Goal: Complete application form: Complete application form

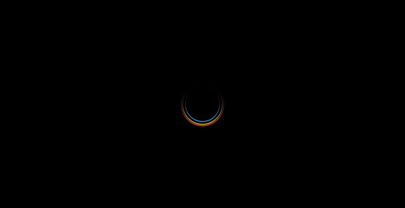
select select
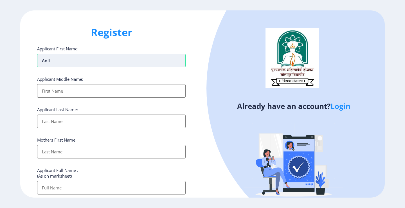
type input "Anil"
type input "[PERSON_NAME]"
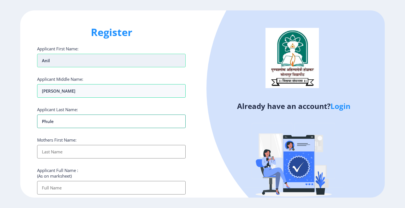
type input "Phule"
type input "Ratan"
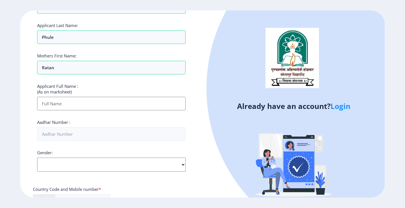
scroll to position [84, 0]
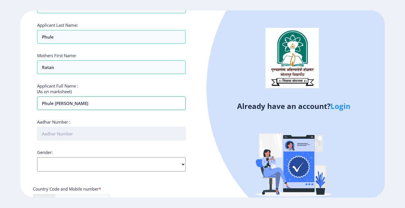
type input "Phule [PERSON_NAME]"
click at [65, 134] on input "Aadhar Number :" at bounding box center [111, 134] width 149 height 14
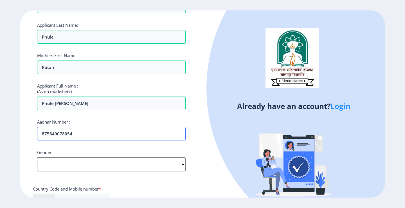
type input "875840078054"
click at [73, 167] on select "Select Gender [DEMOGRAPHIC_DATA] [DEMOGRAPHIC_DATA] Other" at bounding box center [111, 164] width 149 height 14
select select "[DEMOGRAPHIC_DATA]"
click at [37, 157] on select "Select Gender [DEMOGRAPHIC_DATA] [DEMOGRAPHIC_DATA] Other" at bounding box center [111, 164] width 149 height 14
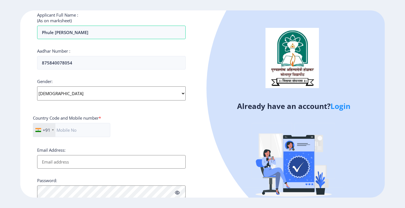
scroll to position [169, 0]
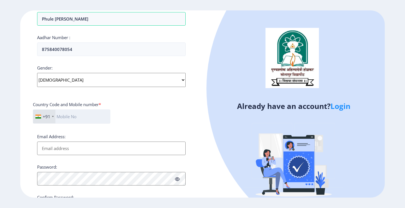
click at [79, 118] on input "text" at bounding box center [71, 116] width 77 height 14
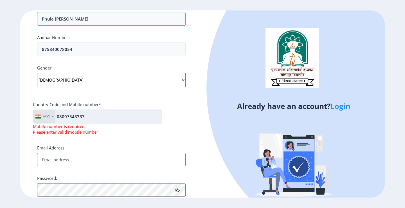
click at [59, 119] on input "08007343333" at bounding box center [97, 116] width 129 height 14
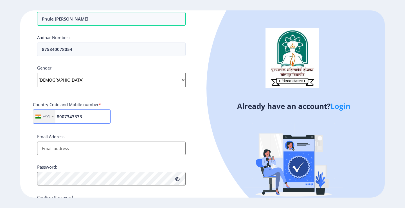
type input "8007343333"
click at [77, 147] on input "Email Address:" at bounding box center [111, 149] width 149 height 14
type input "[EMAIL_ADDRESS][DOMAIN_NAME]"
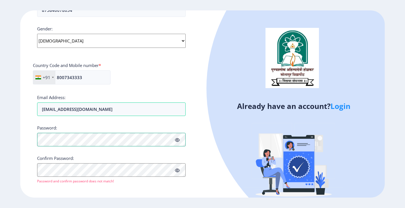
scroll to position [211, 0]
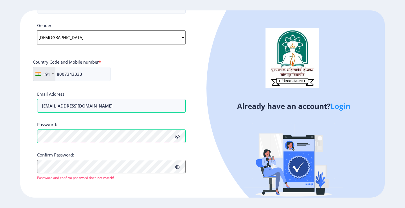
click at [177, 136] on icon at bounding box center [177, 137] width 5 height 4
click at [50, 186] on button "Proceed" at bounding box center [48, 186] width 22 height 6
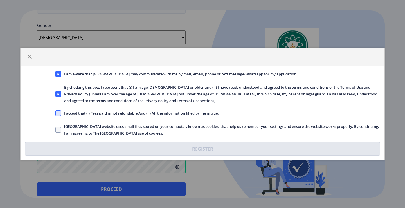
click at [59, 115] on span at bounding box center [58, 113] width 6 height 6
click at [56, 113] on input "I accept that (I) Fees paid is not refundable And (II) All the information fill…" at bounding box center [55, 113] width 0 height 0
checkbox input "true"
click at [59, 131] on span at bounding box center [58, 130] width 6 height 6
click at [56, 130] on input "[GEOGRAPHIC_DATA] website uses small files stored on your computer, known as co…" at bounding box center [55, 130] width 0 height 0
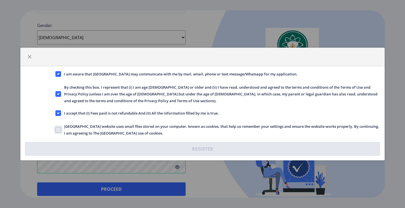
checkbox input "true"
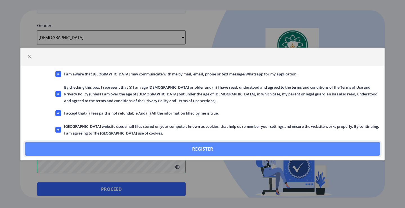
click at [209, 148] on button "Register" at bounding box center [202, 149] width 355 height 14
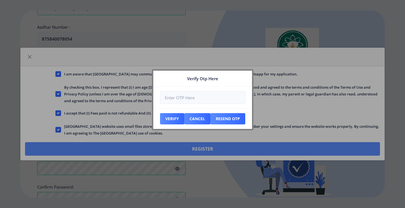
scroll to position [243, 0]
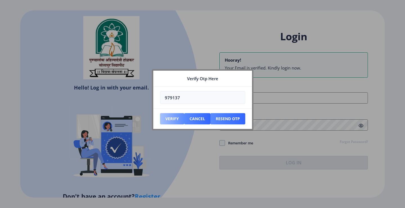
type input "979137"
click at [168, 119] on button "Verify" at bounding box center [172, 118] width 24 height 11
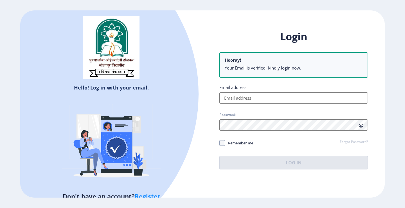
click at [239, 97] on input "Email address:" at bounding box center [294, 97] width 149 height 11
type input "[EMAIL_ADDRESS][DOMAIN_NAME]"
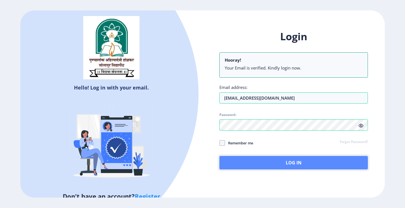
click at [278, 163] on button "Log In" at bounding box center [294, 163] width 149 height 14
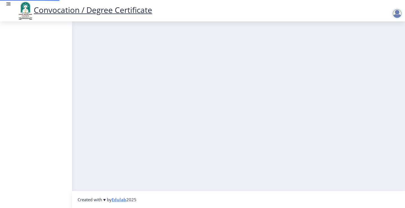
click at [359, 147] on nb-layout-column at bounding box center [238, 105] width 333 height 169
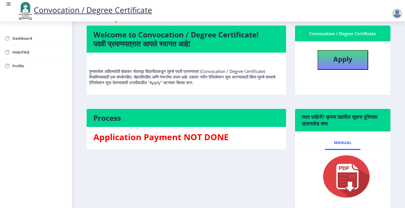
scroll to position [8, 0]
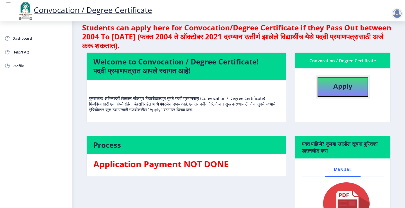
click at [340, 87] on b "Apply" at bounding box center [342, 85] width 19 height 9
select select
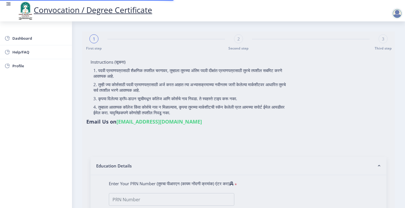
type input "Phule [PERSON_NAME]"
type input "Ratan"
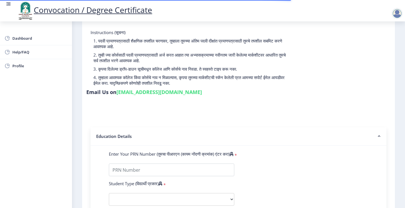
scroll to position [56, 0]
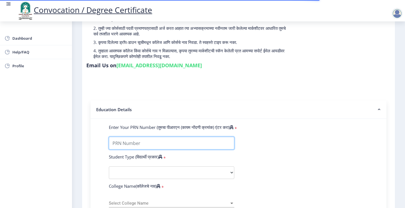
click at [140, 137] on input "Enter Your PRN Number (तुमचा पीआरएन (कायम नोंदणी क्रमांक) एंटर करा)" at bounding box center [172, 143] width 126 height 13
type input "0501006114"
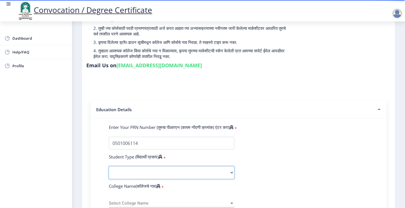
click at [153, 166] on select "Select Student Type Regular External" at bounding box center [172, 172] width 126 height 13
select select "Regular"
click at [109, 166] on select "Select Student Type Regular External" at bounding box center [172, 172] width 126 height 13
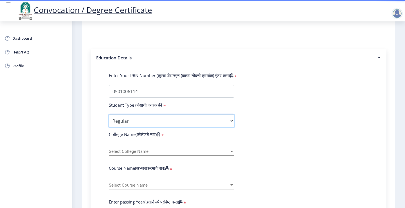
scroll to position [113, 0]
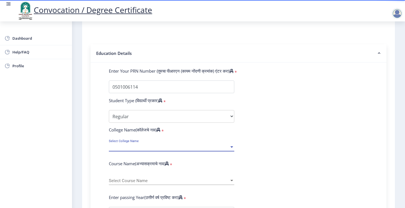
click at [145, 145] on span "Select College Name" at bounding box center [169, 147] width 120 height 5
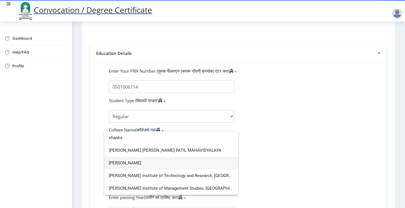
type input "shanka"
click at [145, 167] on span "[PERSON_NAME]" at bounding box center [171, 163] width 125 height 13
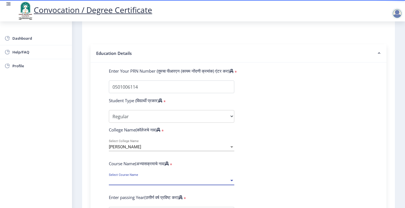
click at [136, 178] on span "Select Course Name" at bounding box center [169, 180] width 120 height 5
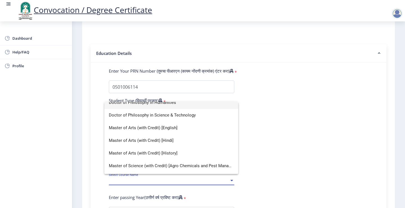
scroll to position [0, 0]
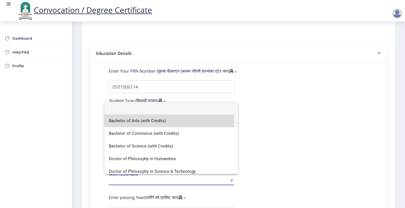
click at [134, 121] on span "Bachelor of Arts (with Credits)" at bounding box center [171, 121] width 125 height 13
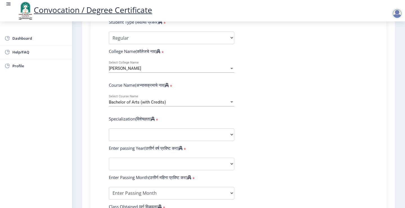
scroll to position [197, 0]
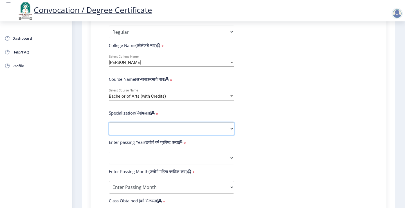
click at [136, 122] on select "Specialization English Geography Hindi Marathi Music Sanskrit Urdu Ancient Indi…" at bounding box center [172, 128] width 126 height 13
select select "Hindi"
click at [109, 122] on select "Specialization English Geography Hindi Marathi Music Sanskrit Urdu Ancient Indi…" at bounding box center [172, 128] width 126 height 13
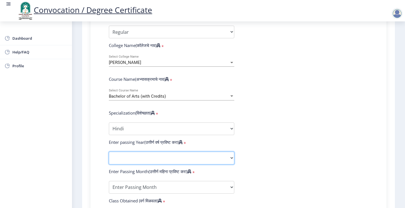
click at [151, 152] on select "2025 2024 2023 2022 2021 2020 2019 2018 2017 2016 2015 2014 2013 2012 2011 2010…" at bounding box center [172, 158] width 126 height 13
select select "2009"
click at [109, 152] on select "2025 2024 2023 2022 2021 2020 2019 2018 2017 2016 2015 2014 2013 2012 2011 2010…" at bounding box center [172, 158] width 126 height 13
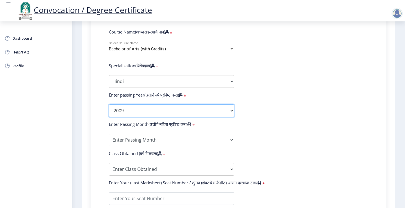
scroll to position [253, 0]
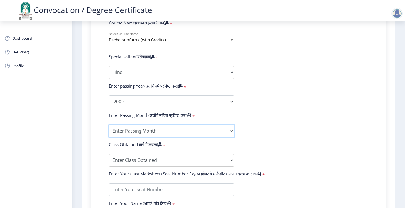
click at [140, 125] on select "Enter Passing Month March April May October November December" at bounding box center [172, 131] width 126 height 13
select select "November"
click at [109, 125] on select "Enter Passing Month March April May October November December" at bounding box center [172, 131] width 126 height 13
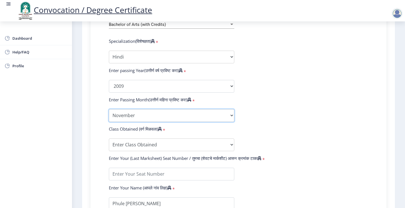
scroll to position [281, 0]
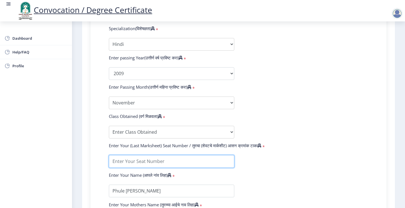
click at [142, 155] on input "textarea" at bounding box center [172, 161] width 126 height 13
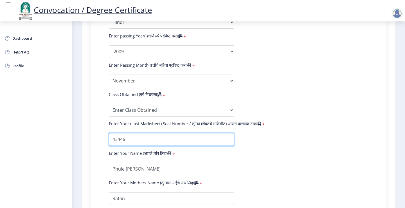
scroll to position [363, 0]
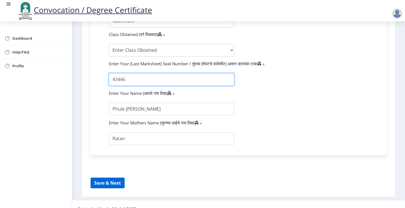
type input "43446"
click at [108, 178] on button "Save & Next" at bounding box center [108, 183] width 34 height 11
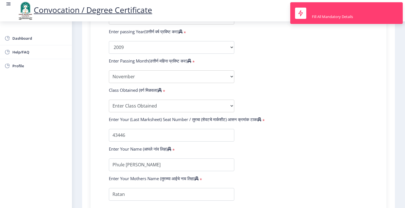
scroll to position [307, 0]
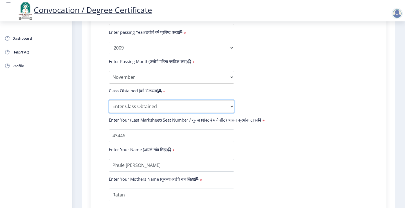
click at [221, 100] on select "Enter Class Obtained FIRST CLASS WITH DISTINCTION FIRST CLASS HIGHER SECOND CLA…" at bounding box center [172, 106] width 126 height 13
select select "PASS CLASS"
click at [109, 100] on select "Enter Class Obtained FIRST CLASS WITH DISTINCTION FIRST CLASS HIGHER SECOND CLA…" at bounding box center [172, 106] width 126 height 13
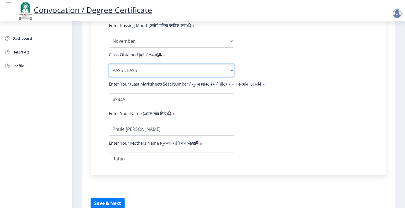
scroll to position [363, 0]
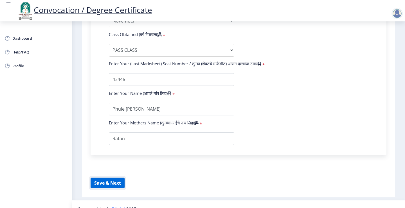
click at [109, 178] on button "Save & Next" at bounding box center [108, 183] width 34 height 11
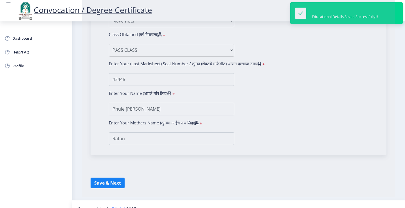
select select
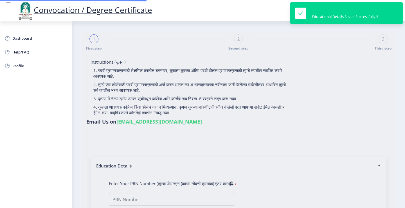
type input "Phule [PERSON_NAME]"
type input "Ratan"
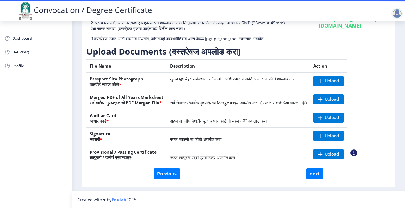
scroll to position [65, 0]
